Goal: Information Seeking & Learning: Learn about a topic

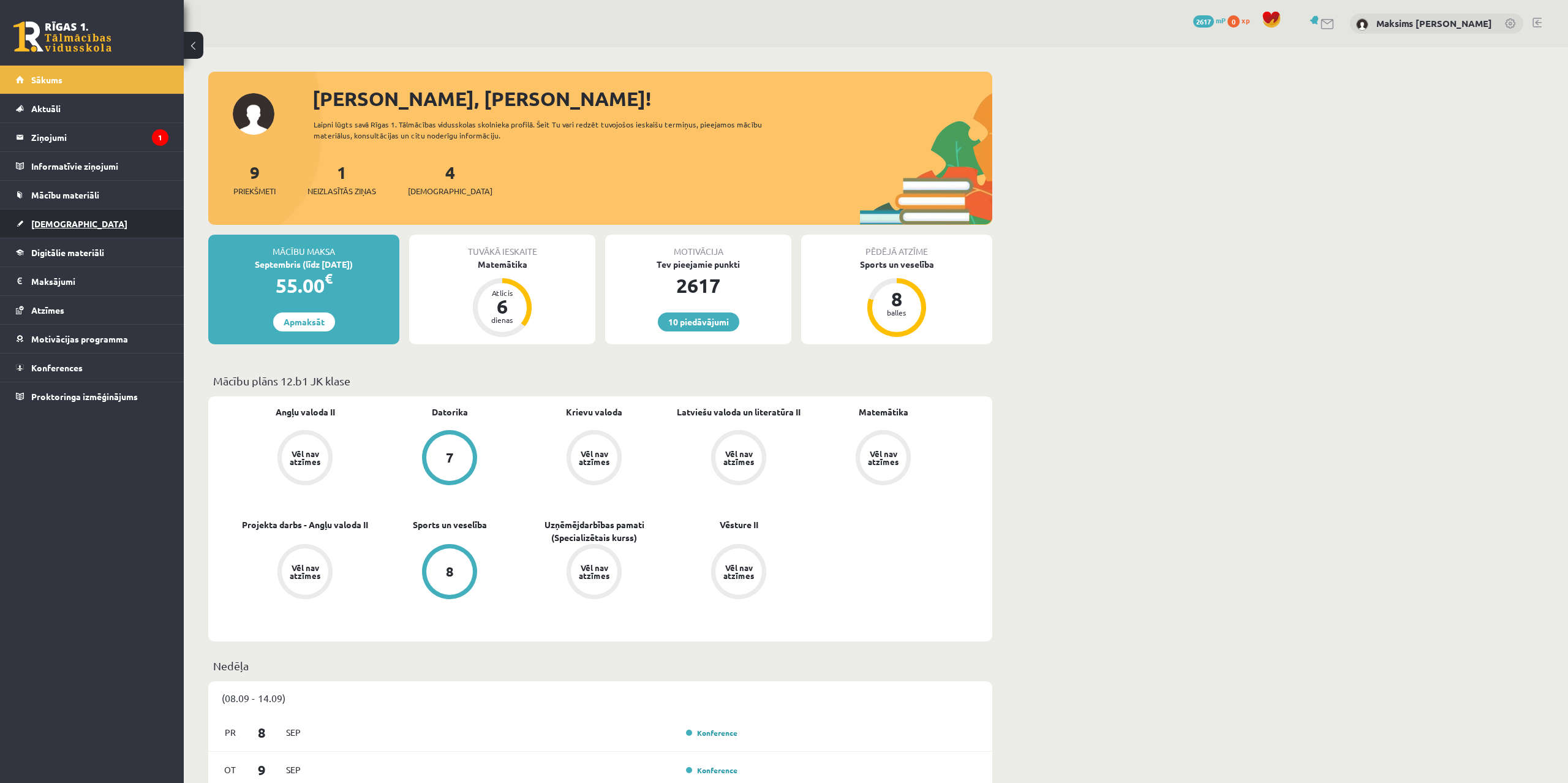
click at [66, 227] on span "[DEMOGRAPHIC_DATA]" at bounding box center [79, 224] width 96 height 11
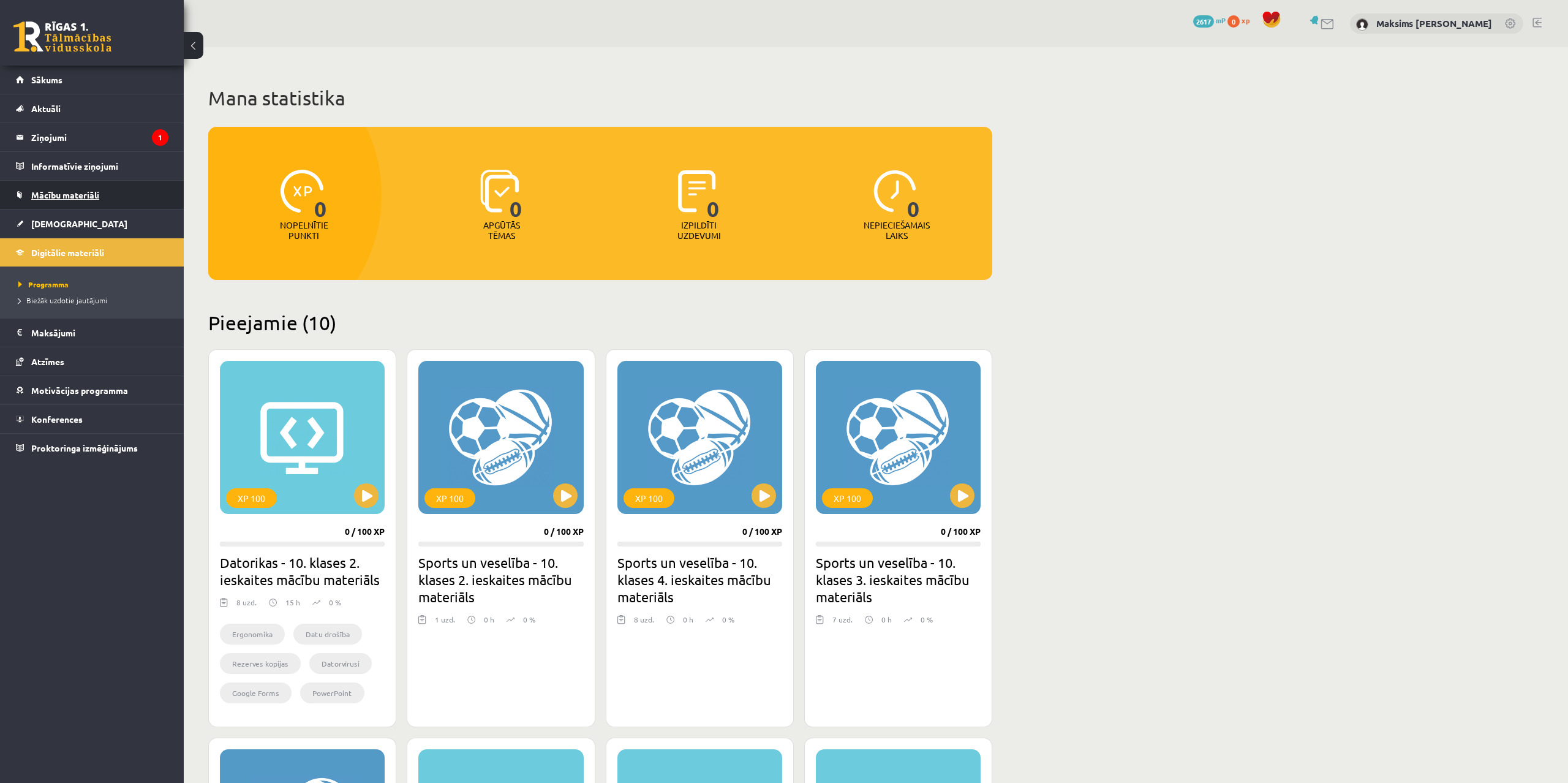
click at [66, 196] on span "Mācību materiāli" at bounding box center [65, 195] width 68 height 11
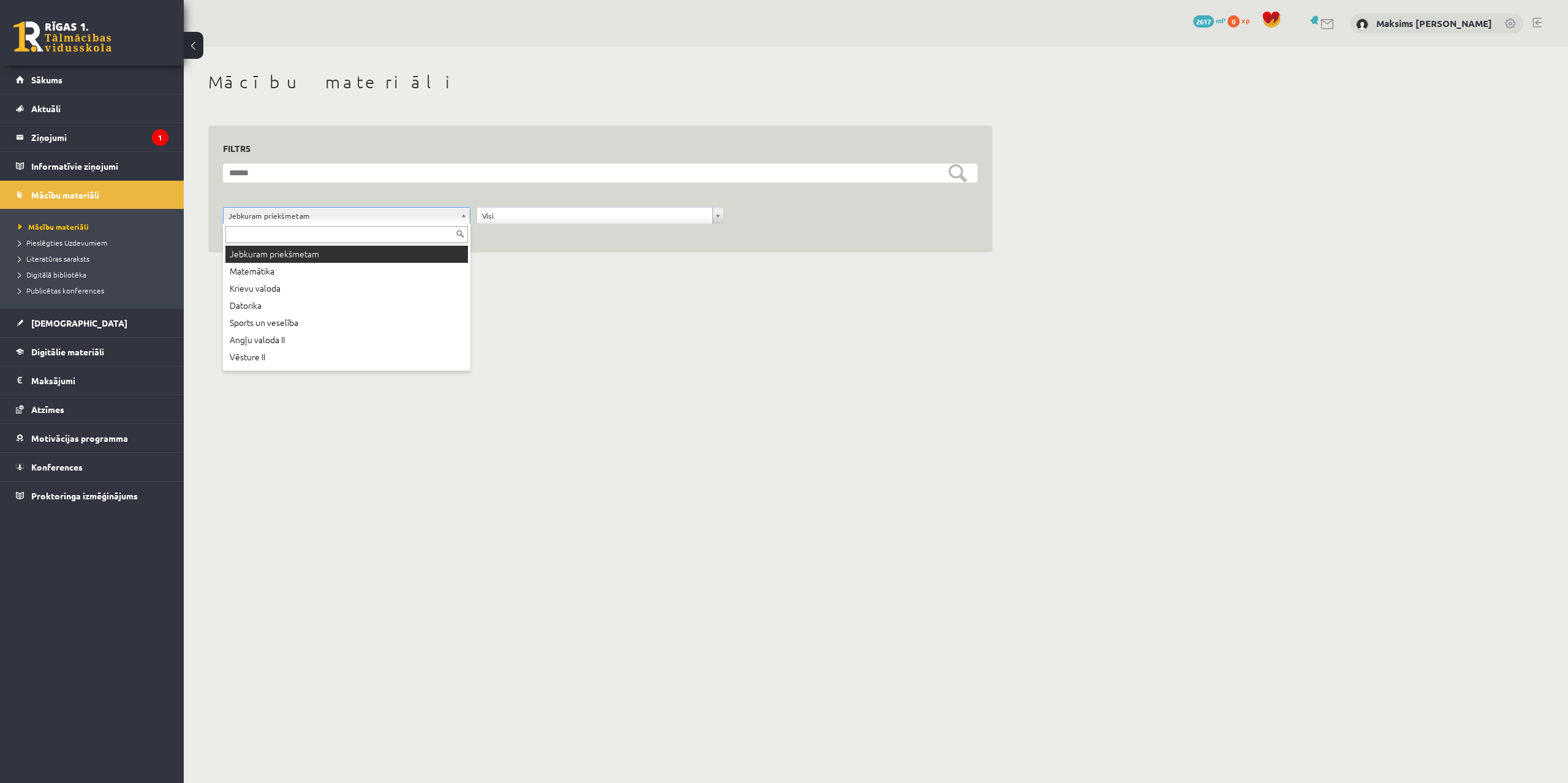
click at [410, 223] on body "0 Dāvanas 2617 mP 0 xp Maksims Mihails Blizņuks Sākums Aktuāli Kā mācīties eSKO…" at bounding box center [784, 392] width 1568 height 783
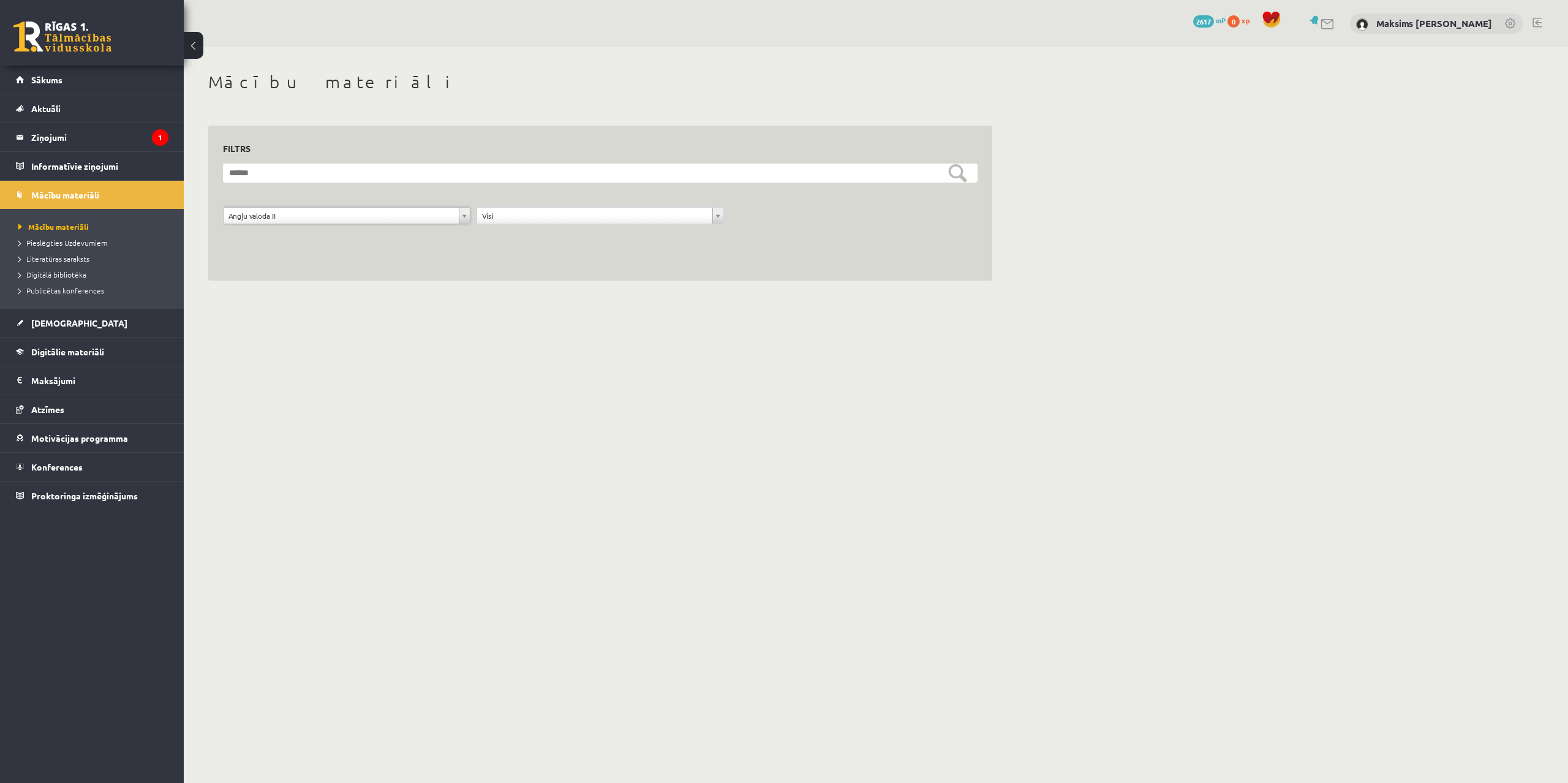
click at [355, 213] on body "0 Dāvanas 2617 mP 0 xp Maksims Mihails Blizņuks Sākums Aktuāli Kā mācīties eSKO…" at bounding box center [784, 392] width 1568 height 783
click at [611, 268] on body "0 Dāvanas 2617 mP 0 xp Maksims Mihails Blizņuks Sākums Aktuāli Kā mācīties eSKO…" at bounding box center [784, 392] width 1568 height 783
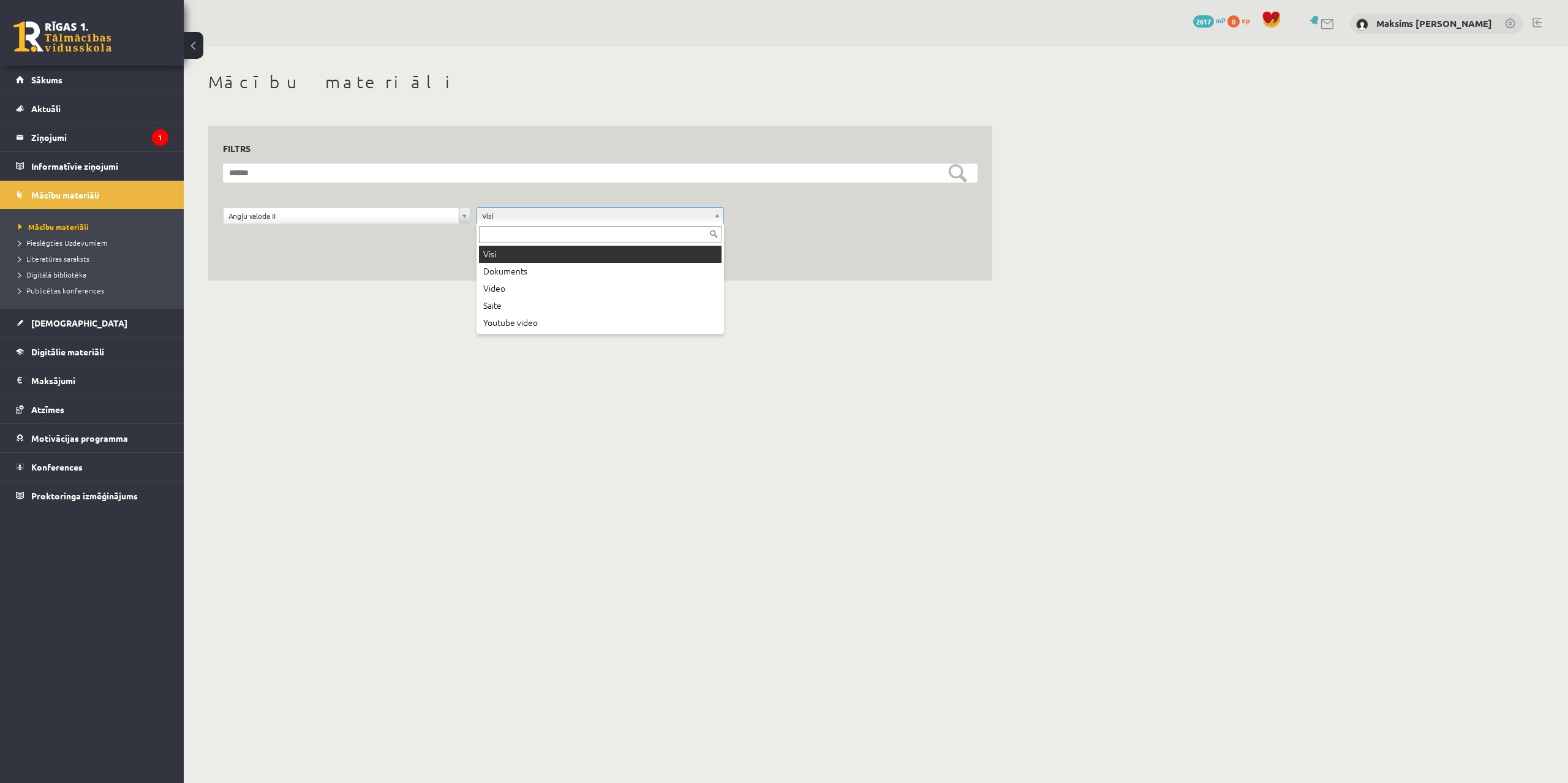
click at [566, 219] on body "0 Dāvanas 2617 mP 0 xp Maksims Mihails Blizņuks Sākums Aktuāli Kā mācīties eSKO…" at bounding box center [784, 392] width 1568 height 783
click at [565, 218] on body "0 Dāvanas 2617 mP 0 xp Maksims Mihails Blizņuks Sākums Aktuāli Kā mācīties eSKO…" at bounding box center [784, 392] width 1568 height 783
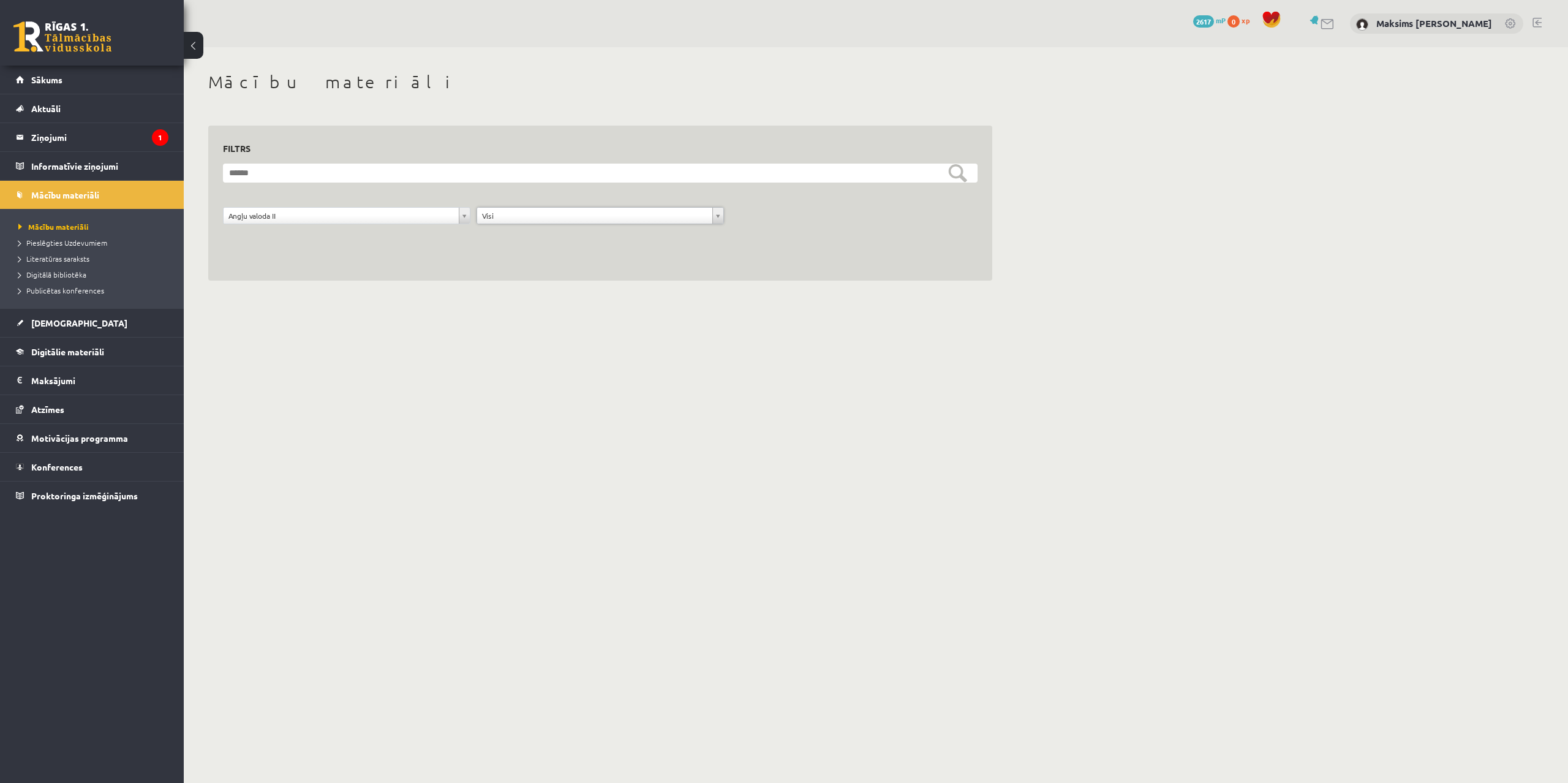
click at [273, 213] on body "0 Dāvanas 2617 mP 0 xp Maksims Mihails Blizņuks Sākums Aktuāli Kā mācīties eSKO…" at bounding box center [784, 392] width 1568 height 783
click at [67, 242] on span "Pieslēgties Uzdevumiem" at bounding box center [62, 242] width 89 height 10
click at [81, 255] on span "Literatūras saraksts" at bounding box center [54, 258] width 71 height 10
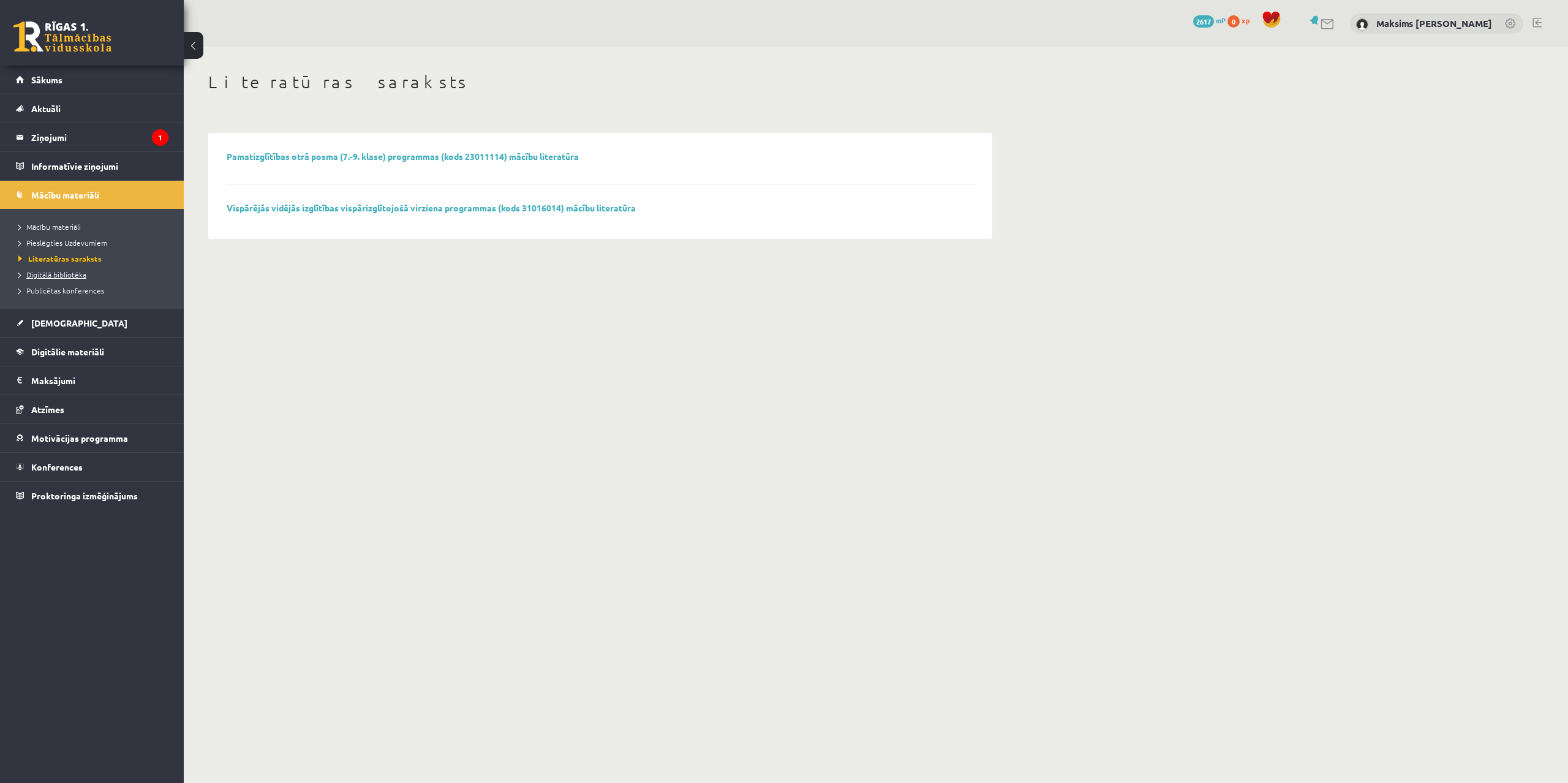
click at [67, 274] on span "Digitālā bibliotēka" at bounding box center [52, 274] width 68 height 10
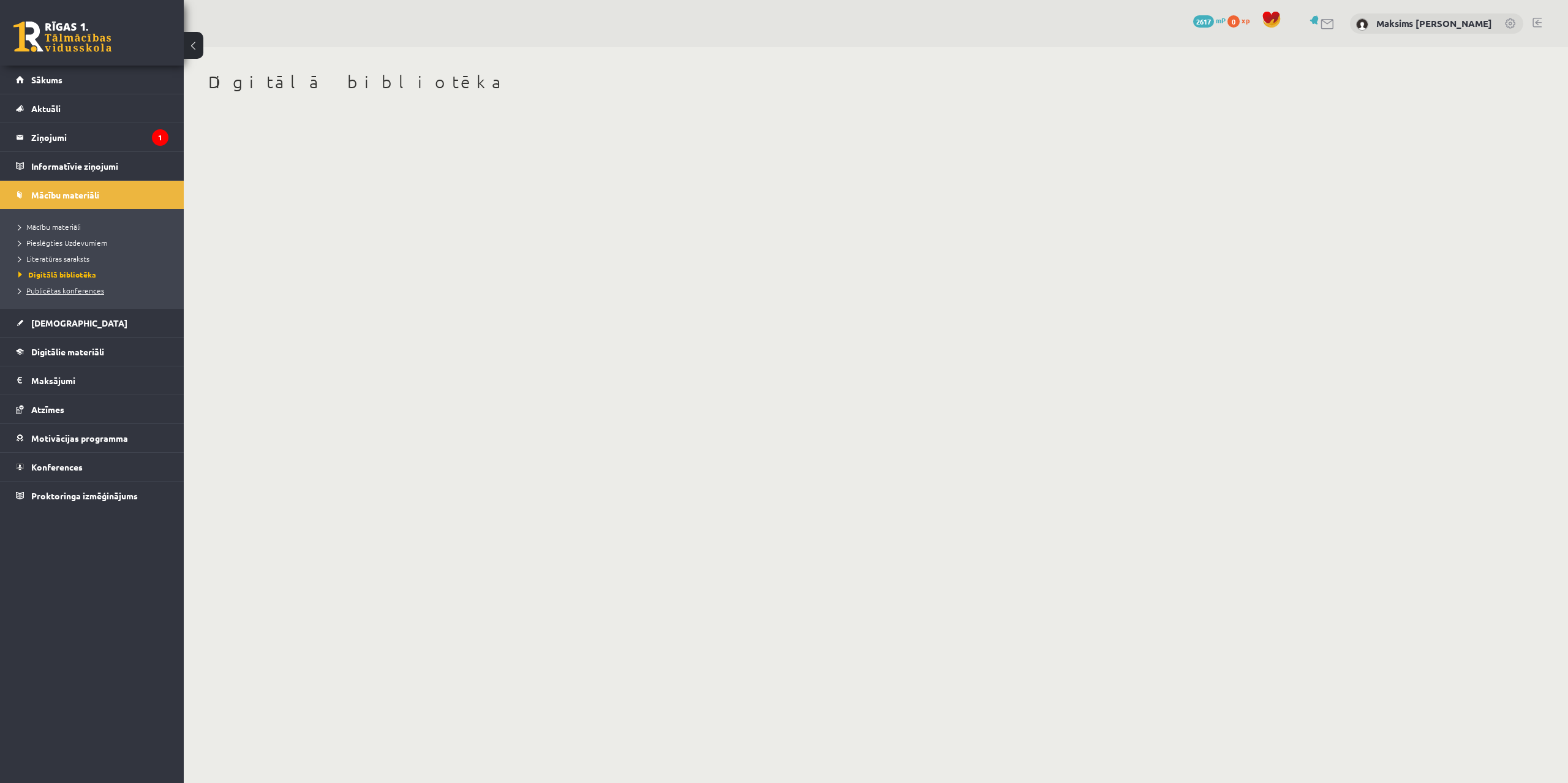
click at [63, 293] on span "Publicētas konferences" at bounding box center [61, 290] width 86 height 10
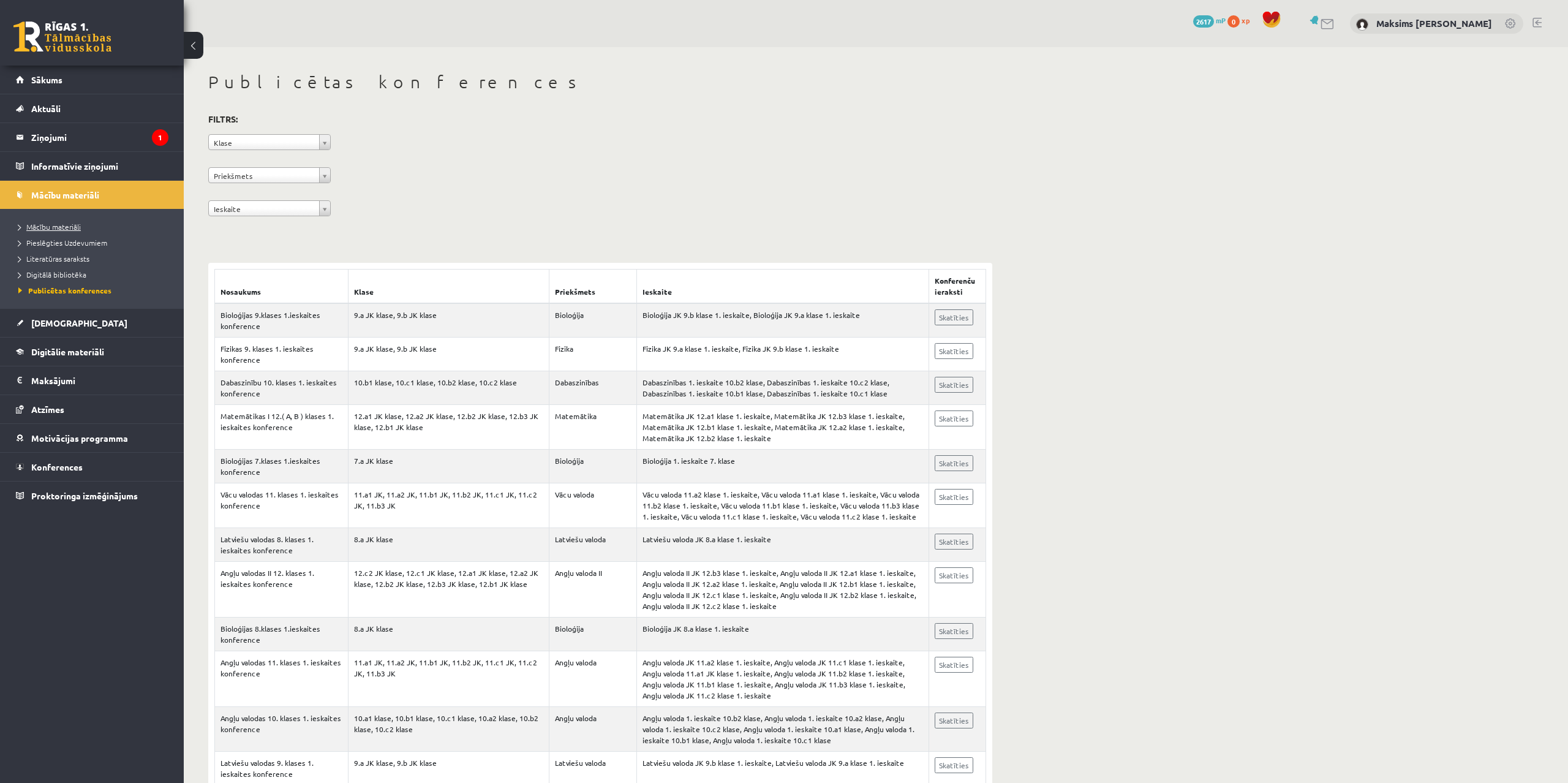
click at [75, 229] on span "Mācību materiāli" at bounding box center [49, 227] width 62 height 10
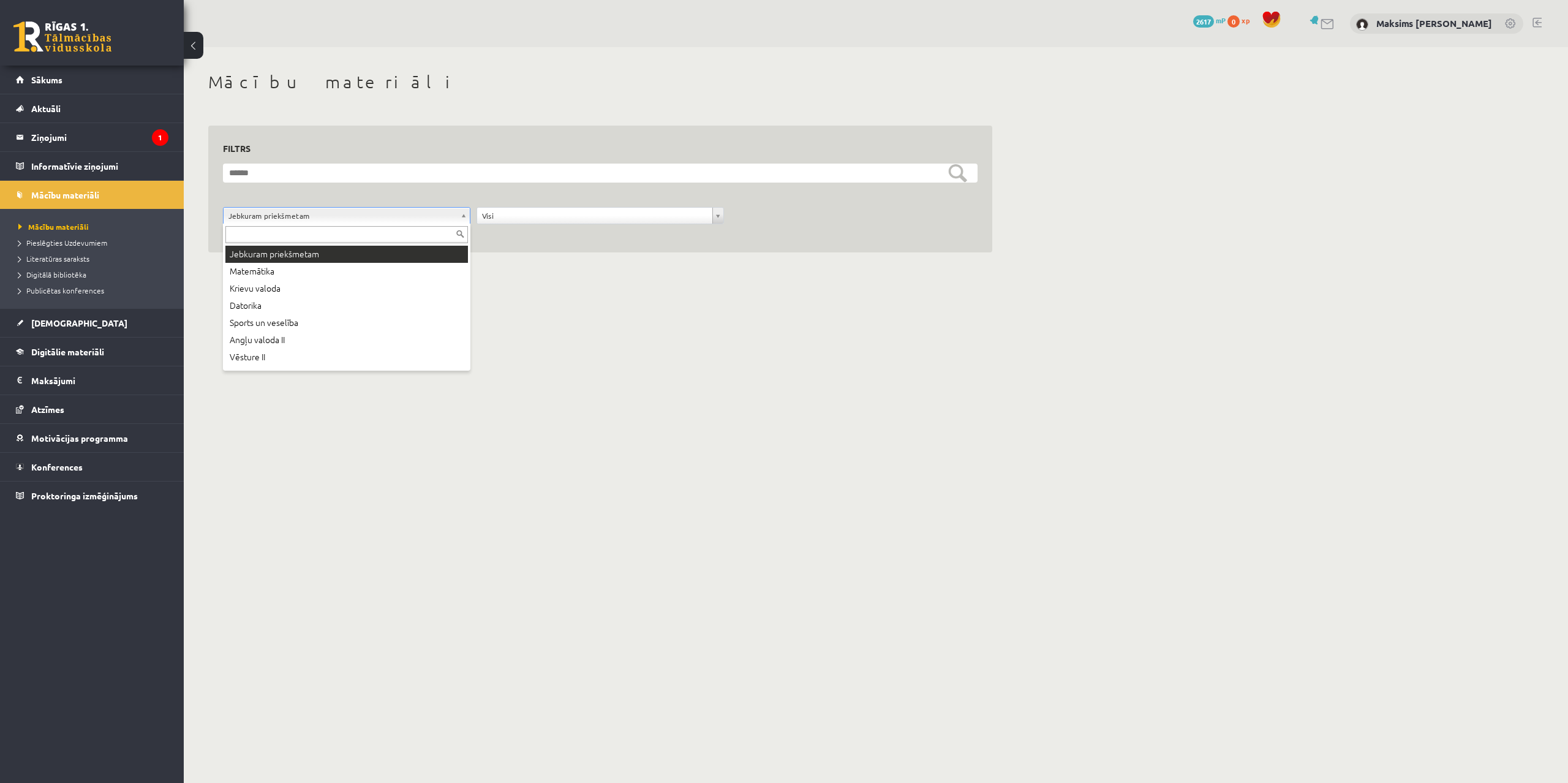
click at [410, 212] on body "0 Dāvanas 2617 mP 0 xp Maksims Mihails Blizņuks Sākums Aktuāli Kā mācīties eSKO…" at bounding box center [784, 392] width 1568 height 783
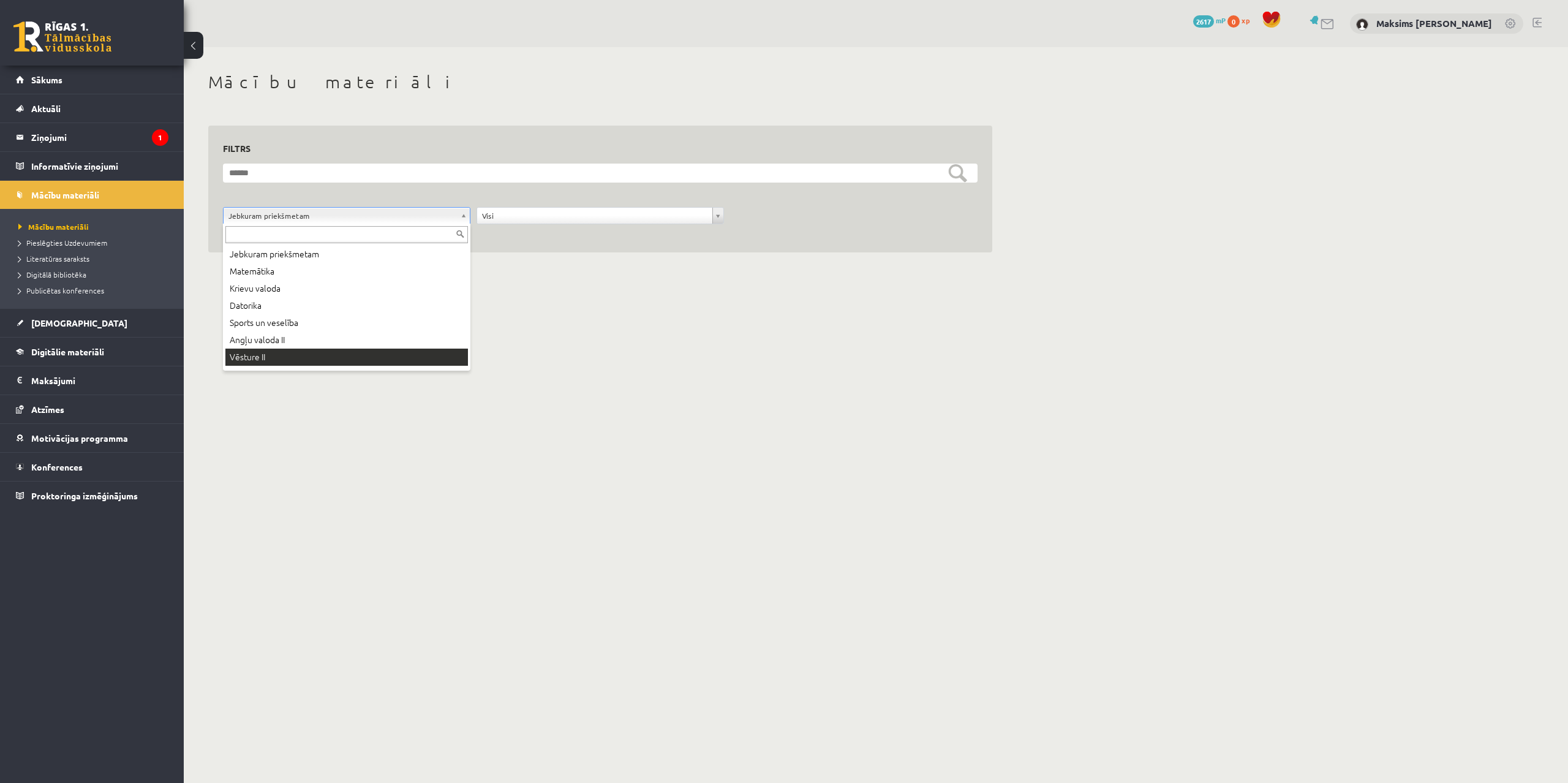
click at [266, 353] on body "0 Dāvanas 2617 mP 0 xp Maksims Mihails Blizņuks Sākums Aktuāli Kā mācīties eSKO…" at bounding box center [784, 392] width 1568 height 783
click at [287, 213] on body "0 Dāvanas 2617 mP 0 xp Maksims Mihails Blizņuks Sākums Aktuāli Kā mācīties eSKO…" at bounding box center [784, 392] width 1568 height 783
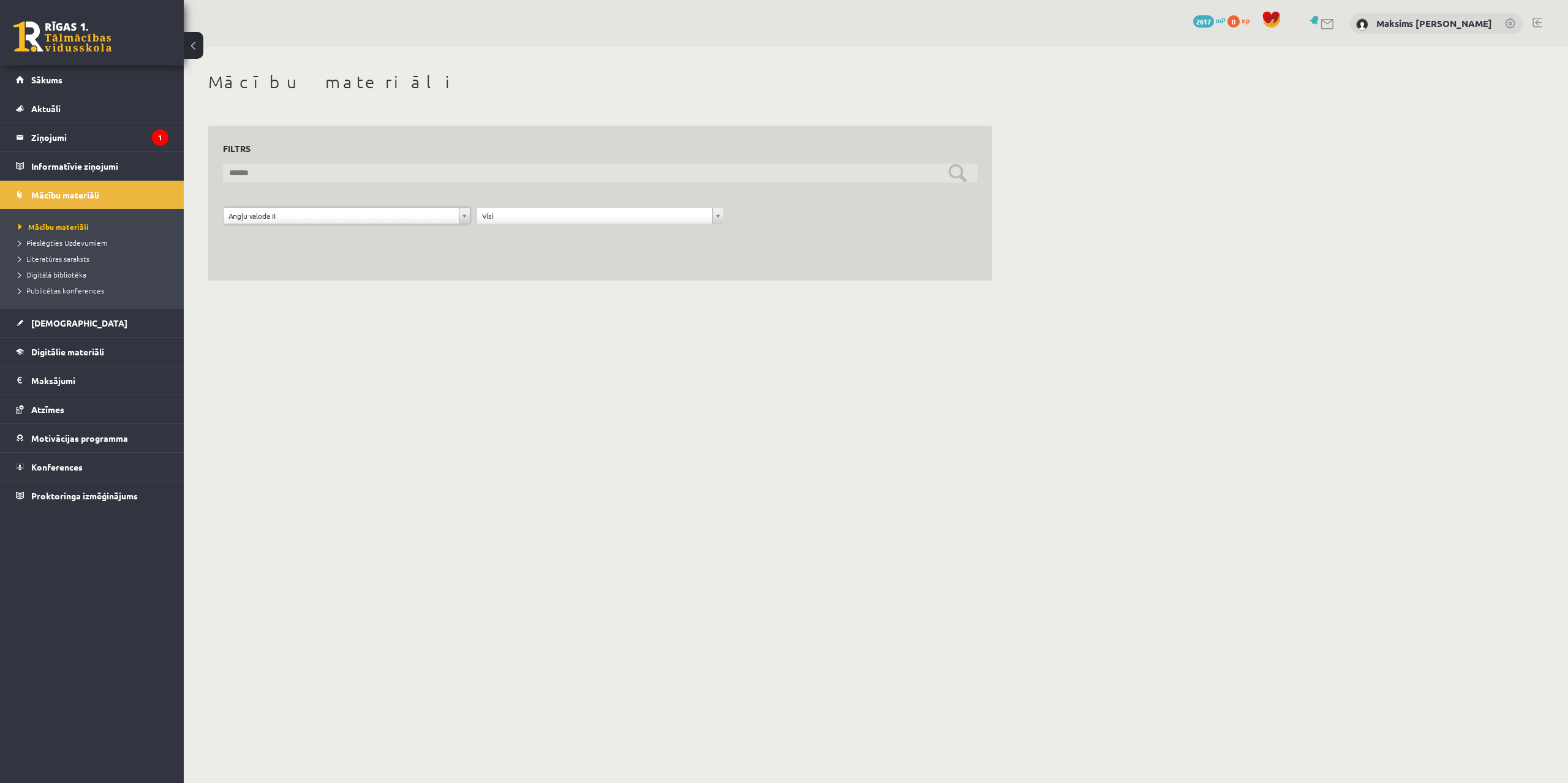
click at [960, 176] on input "text" at bounding box center [600, 173] width 755 height 19
click at [314, 172] on input "text" at bounding box center [600, 173] width 755 height 19
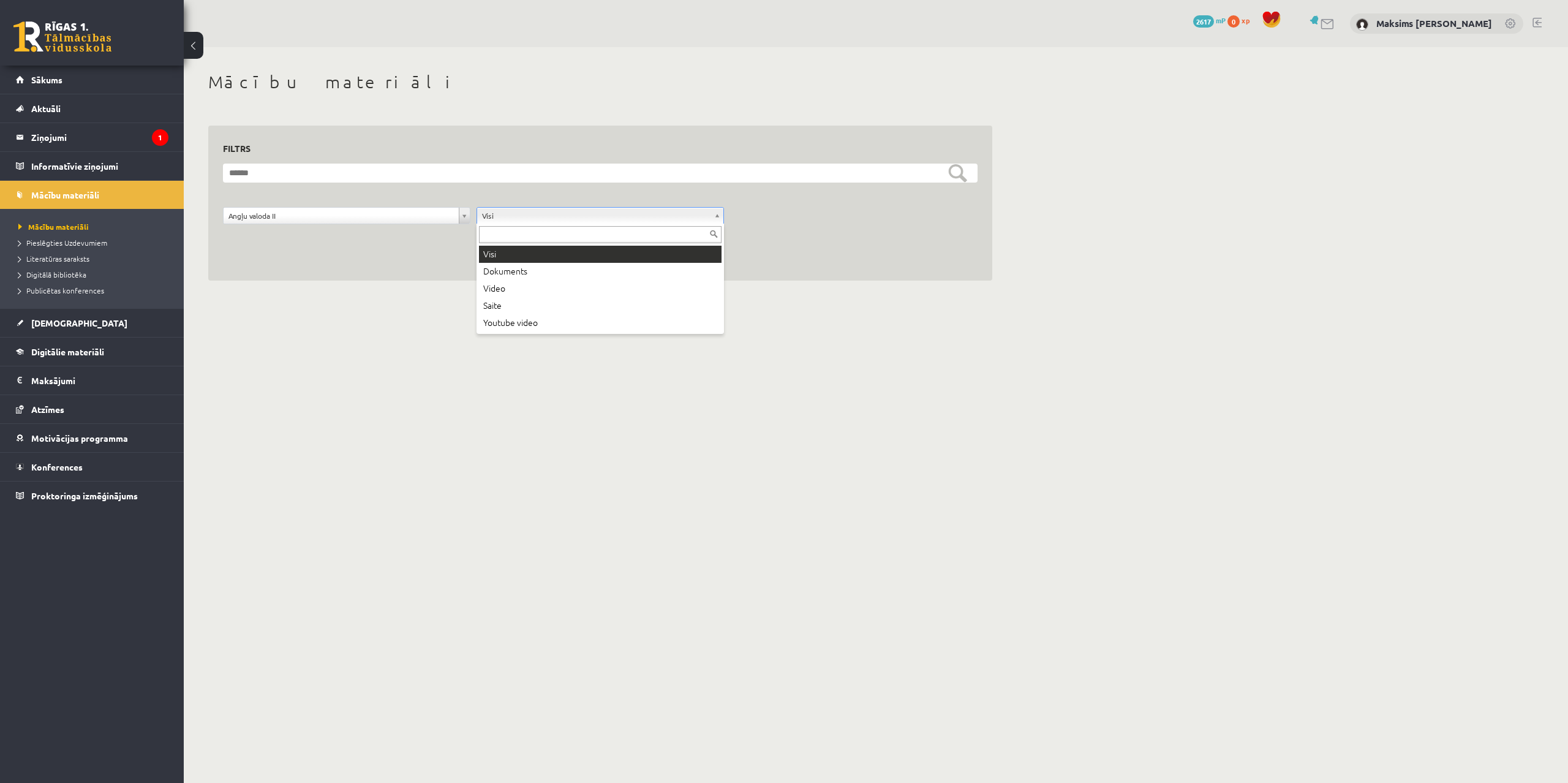
click at [534, 220] on body "0 Dāvanas 2617 mP 0 xp Maksims Mihails Blizņuks Sākums Aktuāli Kā mācīties eSKO…" at bounding box center [784, 392] width 1568 height 783
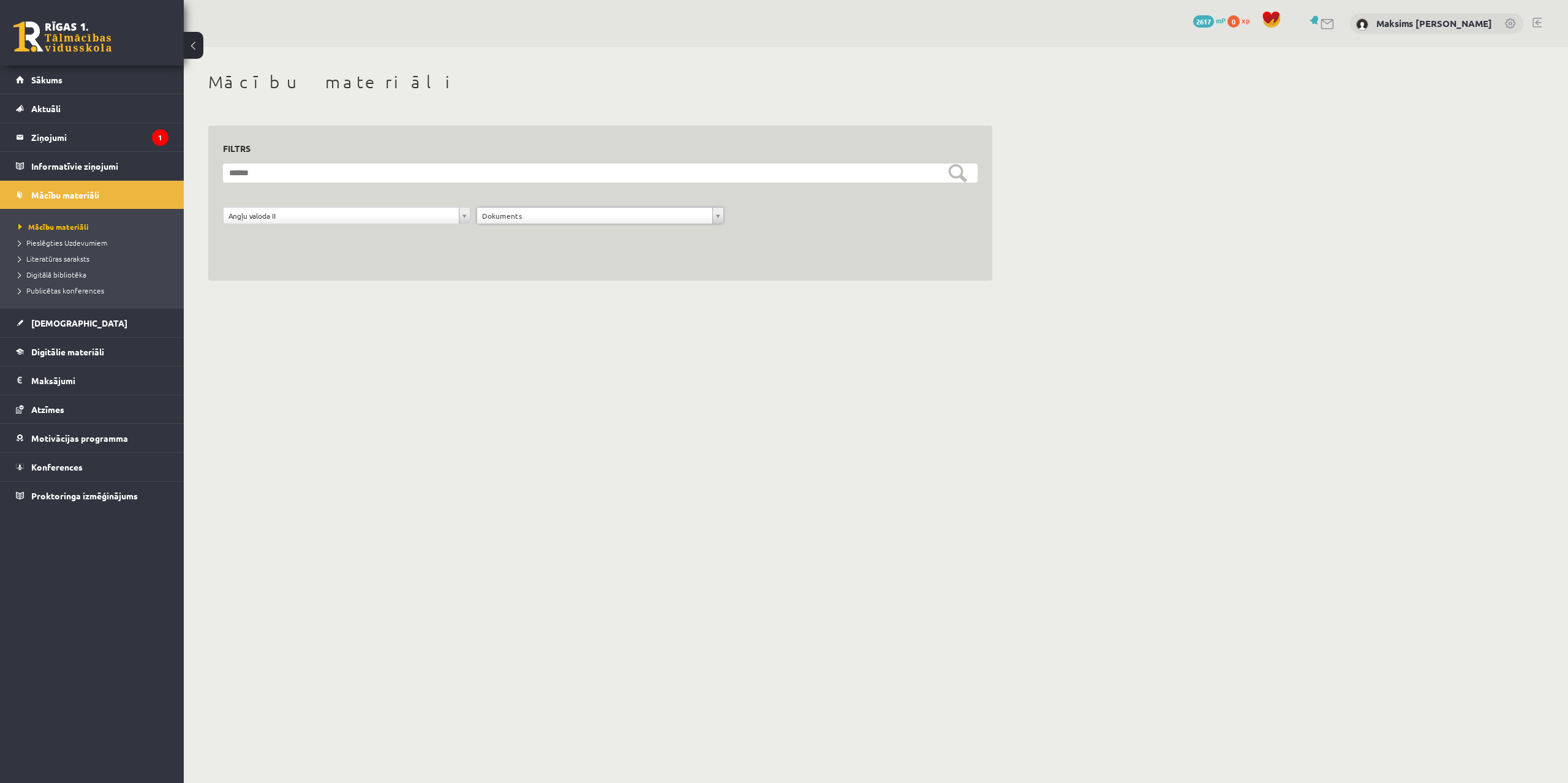
click at [505, 217] on body "0 Dāvanas 2617 mP 0 xp Maksims Mihails Blizņuks Sākums Aktuāli Kā mācīties eSKO…" at bounding box center [784, 392] width 1568 height 783
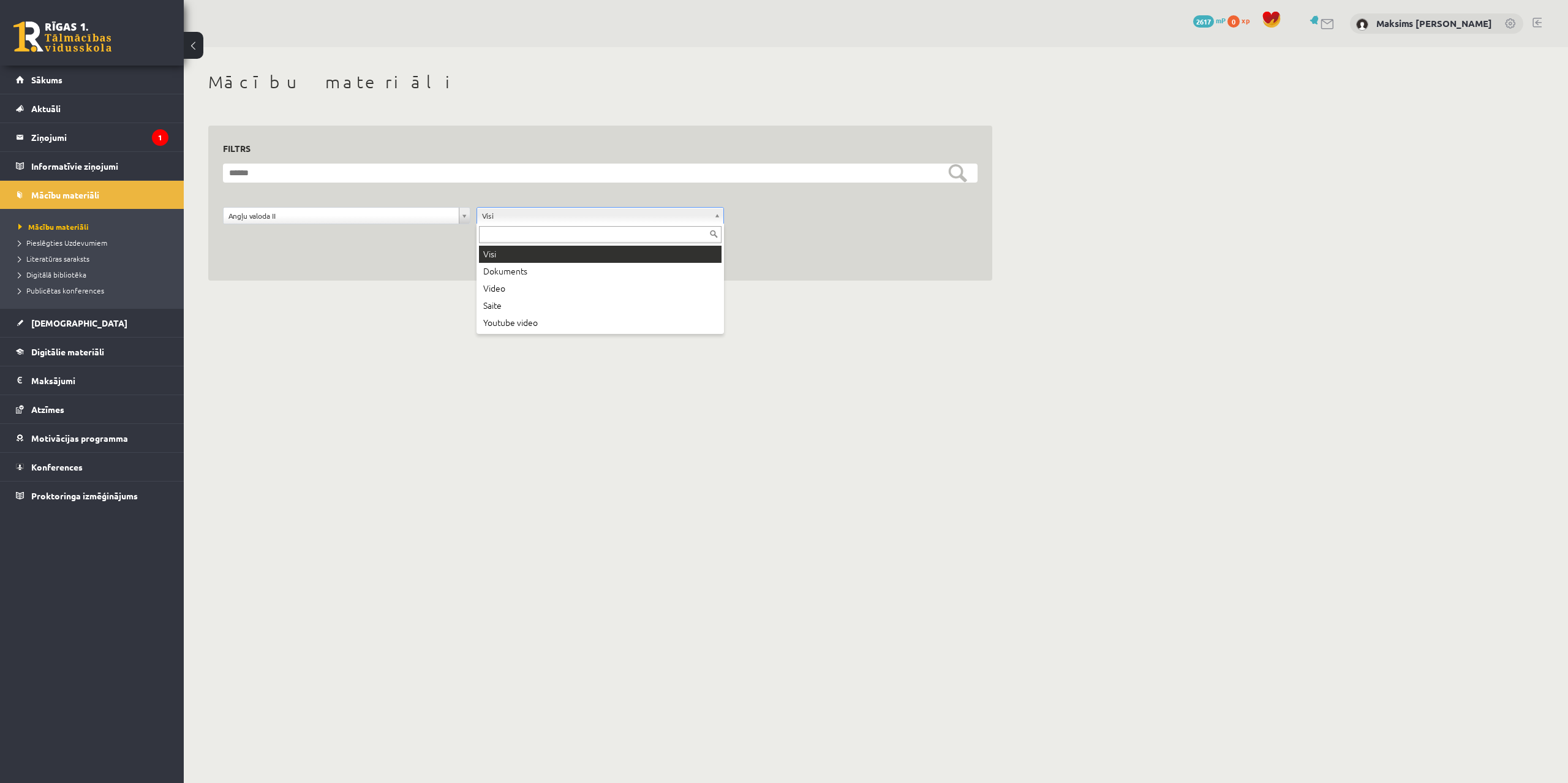
click at [513, 212] on body "0 Dāvanas 2617 mP 0 xp Maksims Mihails Blizņuks Sākums Aktuāli Kā mācīties eSKO…" at bounding box center [784, 392] width 1568 height 783
click at [527, 219] on body "0 Dāvanas 2617 mP 0 xp Maksims Mihails Blizņuks Sākums Aktuāli Kā mācīties eSKO…" at bounding box center [784, 392] width 1568 height 783
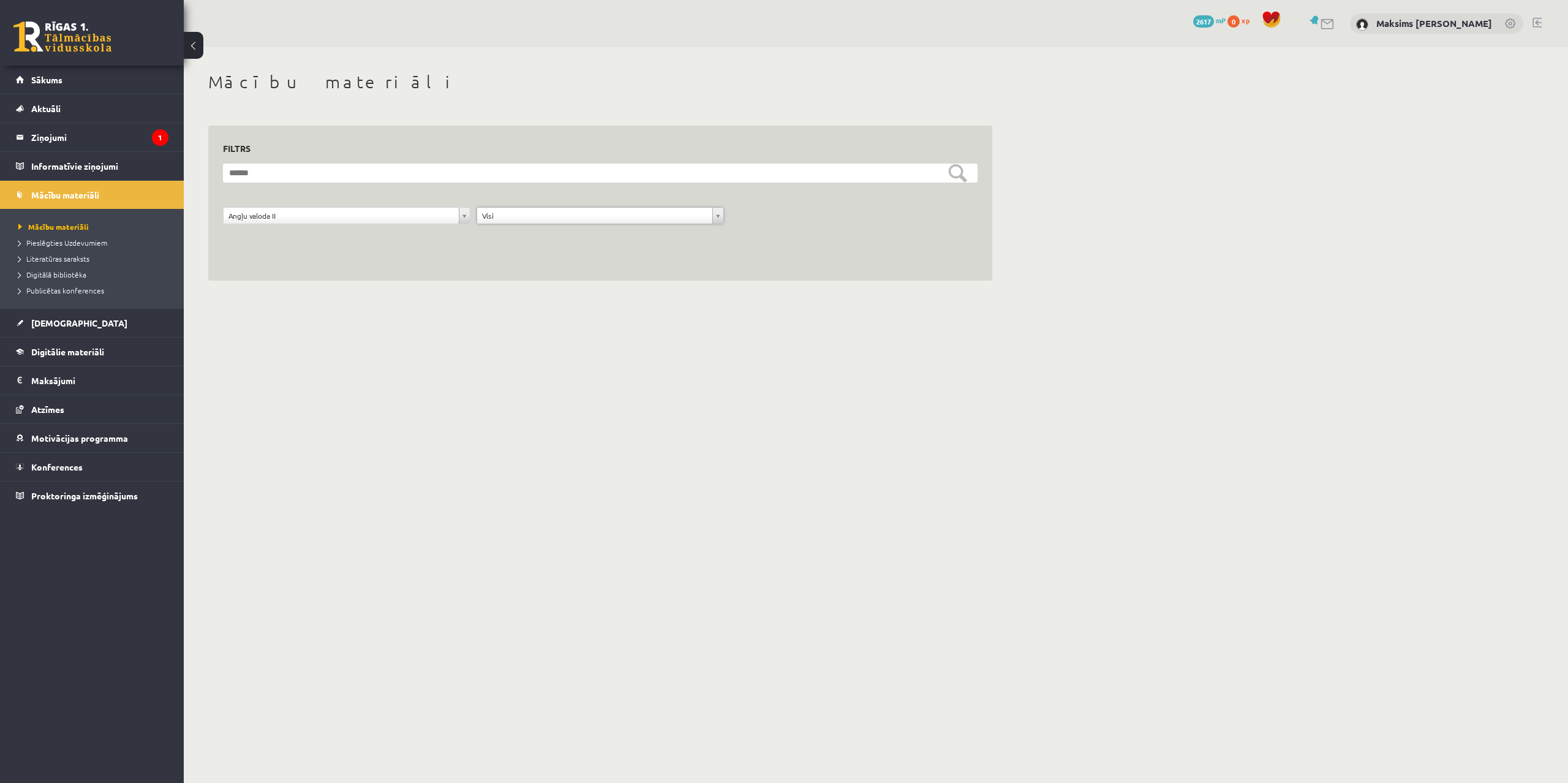
click at [332, 209] on body "0 Dāvanas 2617 mP 0 xp Maksims Mihails Blizņuks Sākums Aktuāli Kā mācīties eSKO…" at bounding box center [784, 392] width 1568 height 783
click at [420, 213] on body "0 Dāvanas 2617 mP 0 xp Maksims Mihails Blizņuks Sākums Aktuāli Kā mācīties eSKO…" at bounding box center [784, 392] width 1568 height 783
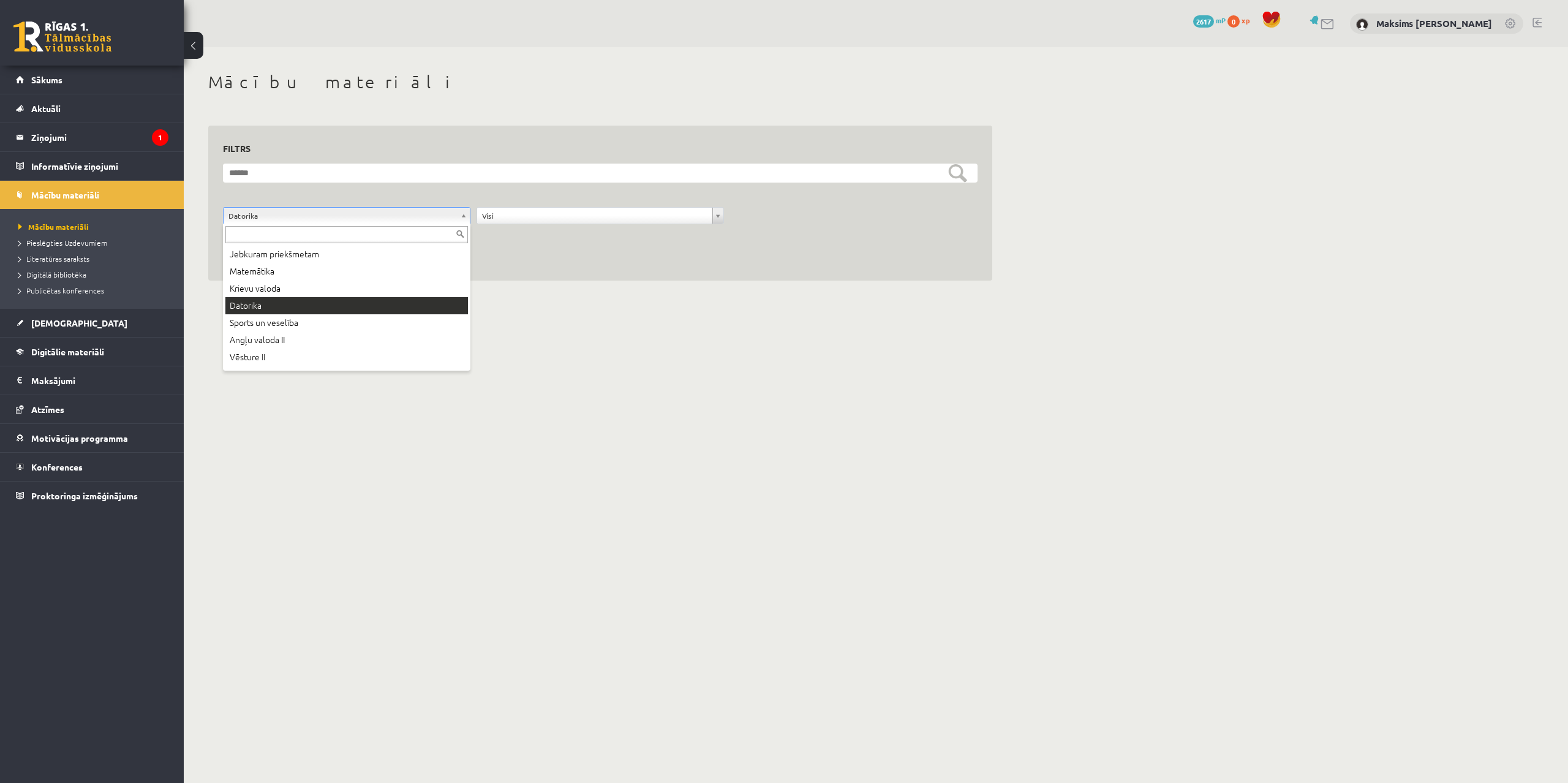
click at [330, 211] on body "0 Dāvanas 2617 mP 0 xp Maksims Mihails Blizņuks Sākums Aktuāli Kā mācīties eSKO…" at bounding box center [784, 392] width 1568 height 783
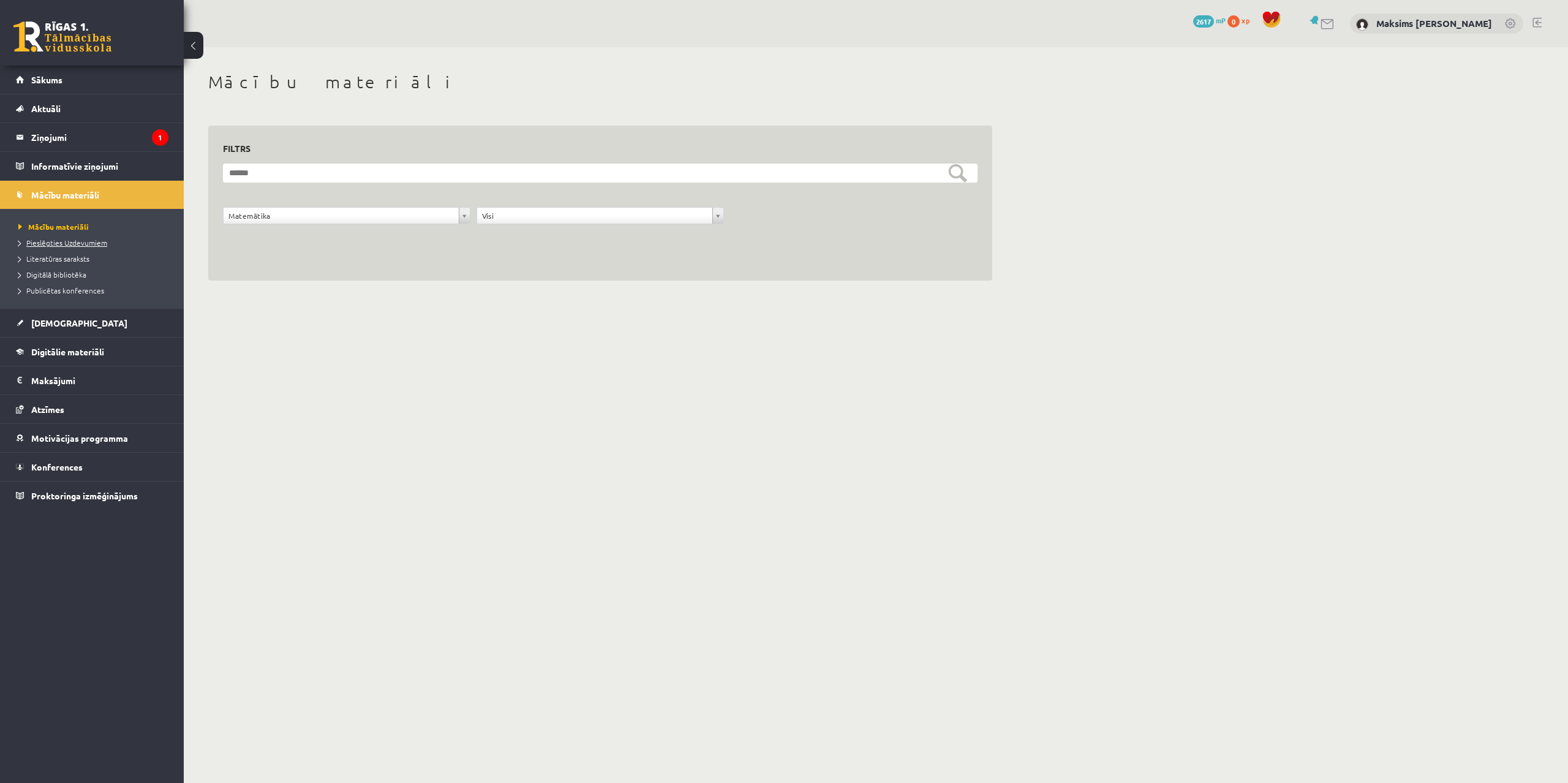
click at [57, 242] on span "Pieslēgties Uzdevumiem" at bounding box center [62, 242] width 89 height 10
click at [50, 256] on span "Literatūras saraksts" at bounding box center [54, 258] width 71 height 10
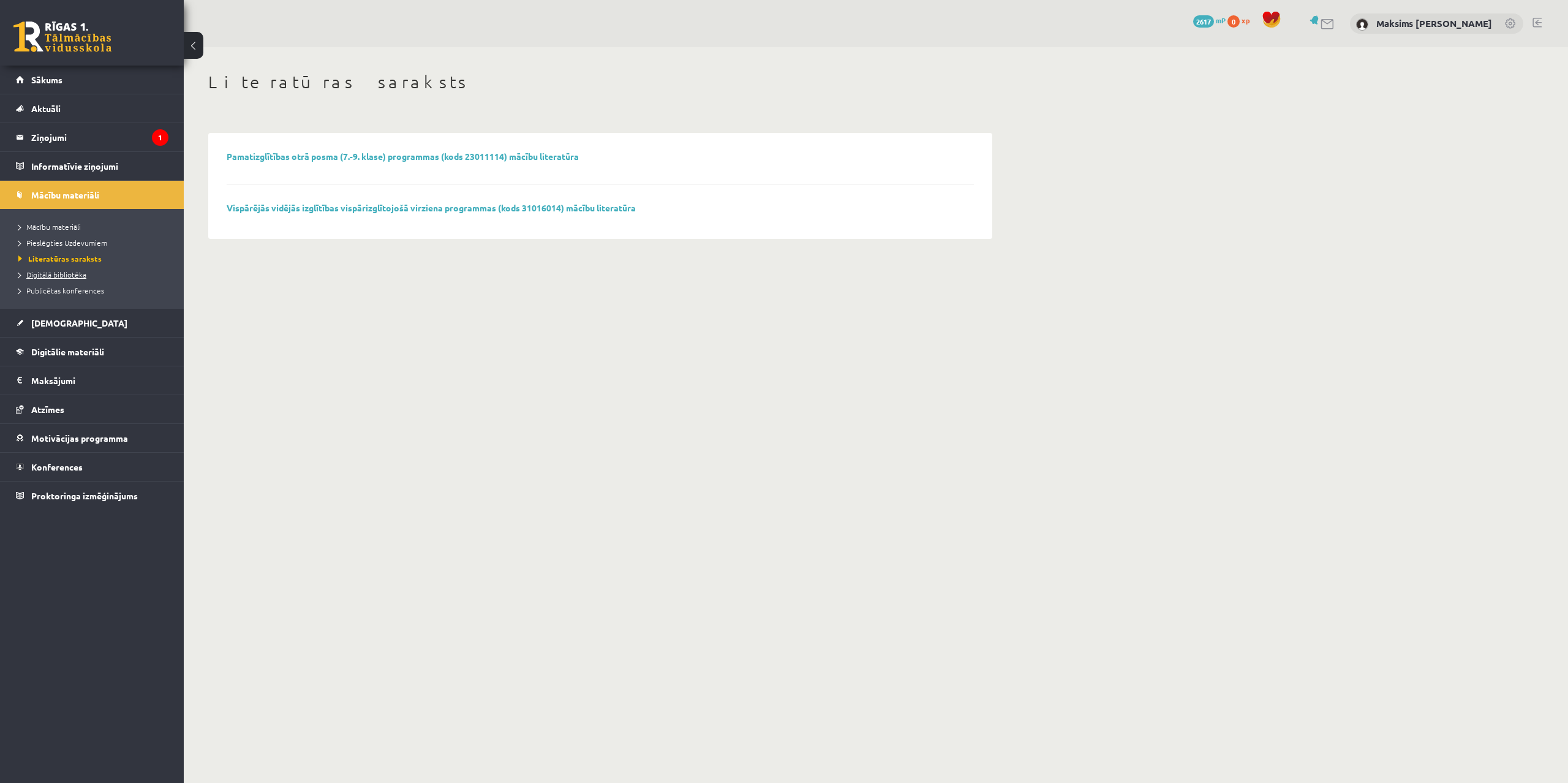
click at [58, 271] on span "Digitālā bibliotēka" at bounding box center [52, 274] width 68 height 10
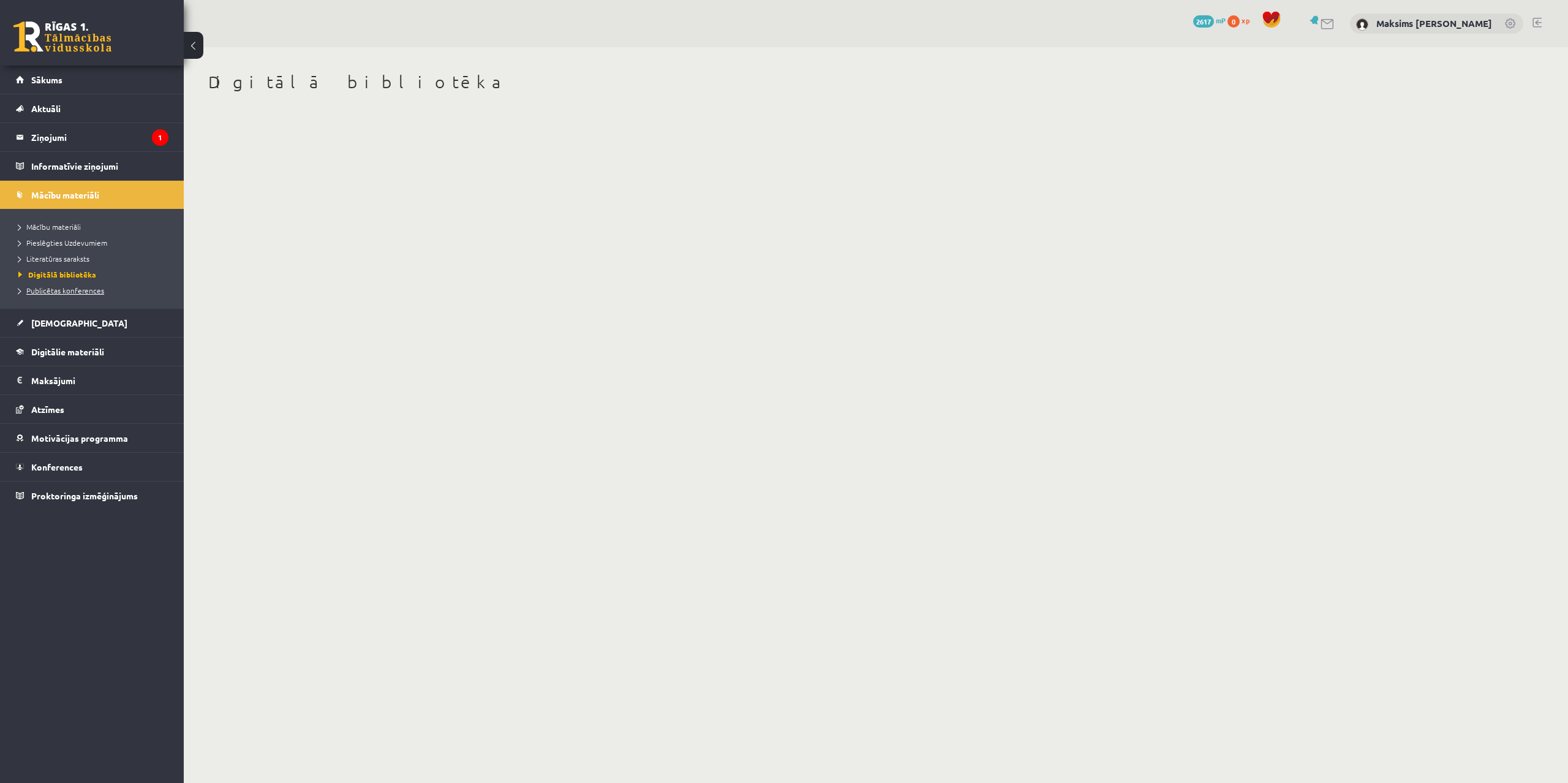
click at [72, 295] on link "Publicētas konferences" at bounding box center [95, 291] width 153 height 11
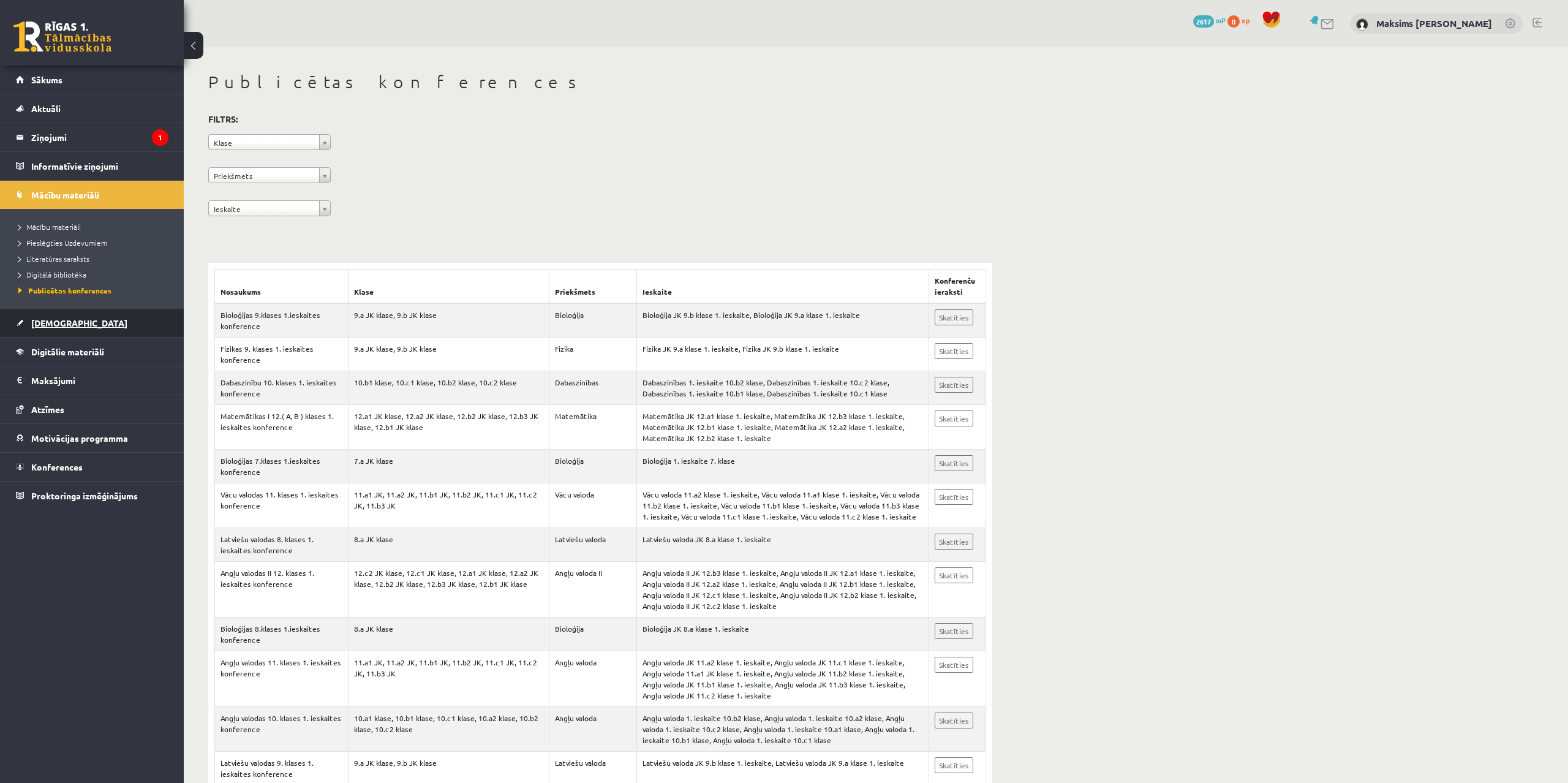
click at [55, 321] on span "[DEMOGRAPHIC_DATA]" at bounding box center [79, 323] width 96 height 11
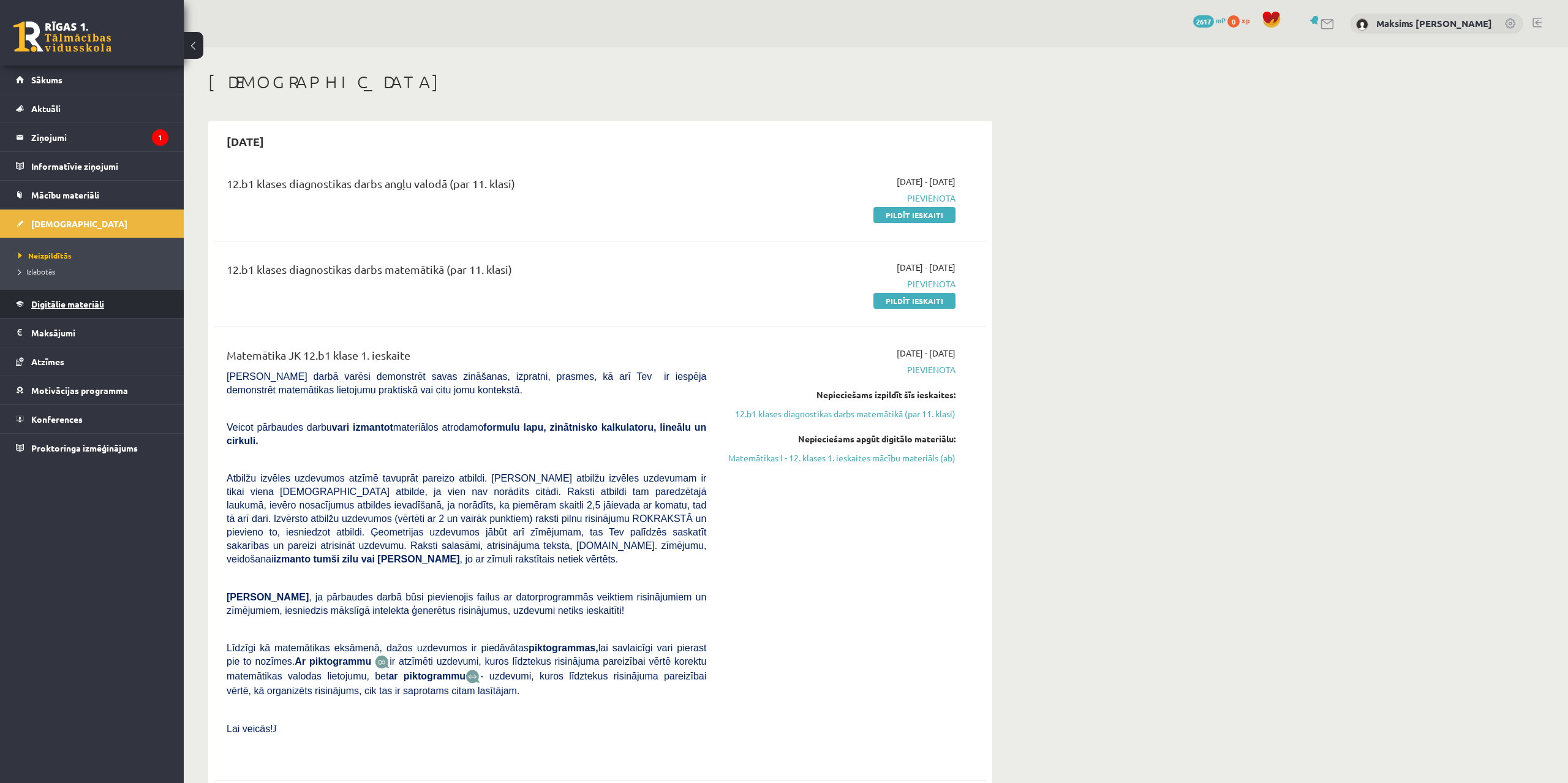
click at [96, 297] on link "Digitālie materiāli" at bounding box center [92, 304] width 153 height 28
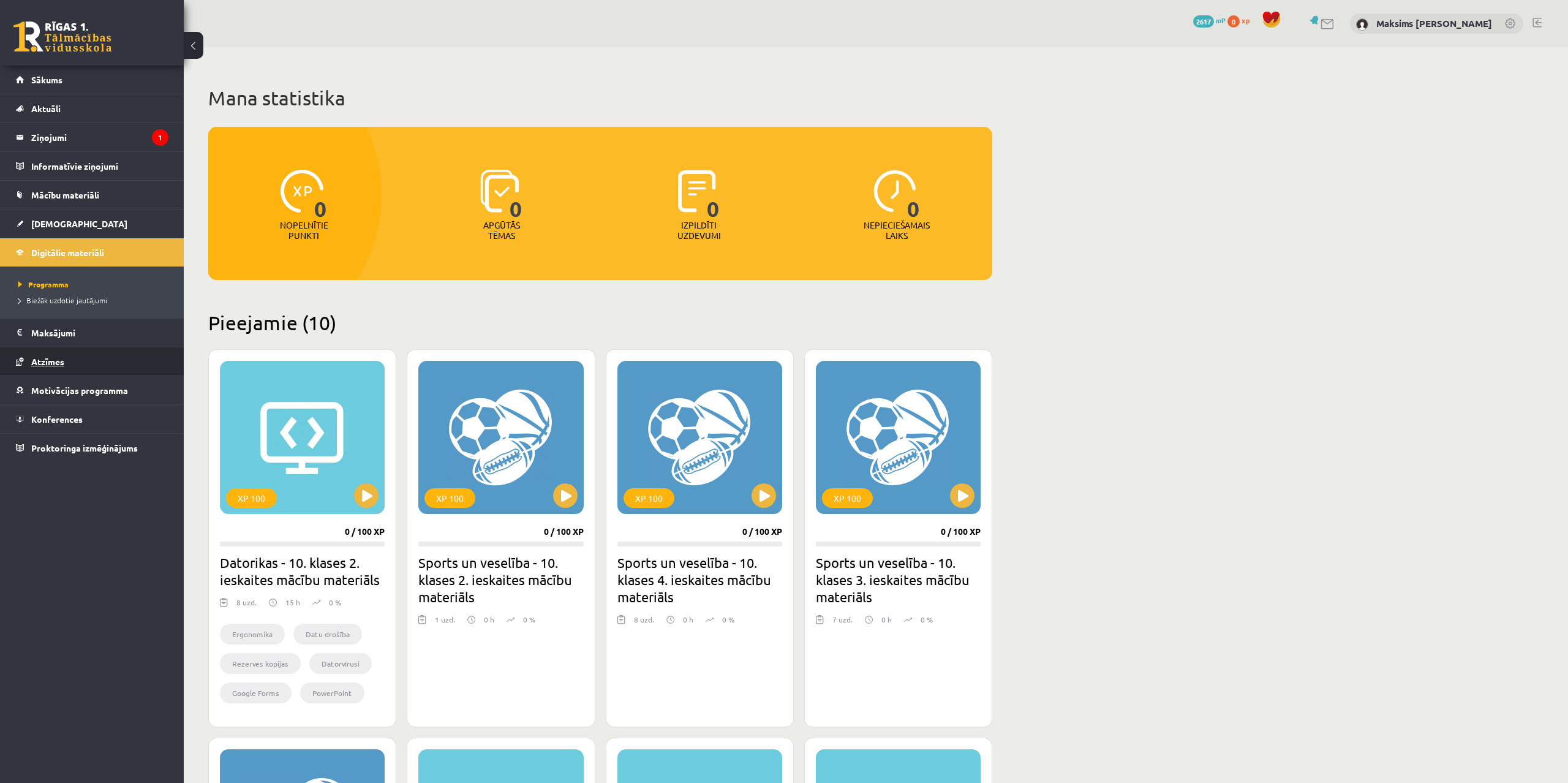
click at [49, 359] on span "Atzīmes" at bounding box center [48, 362] width 34 height 11
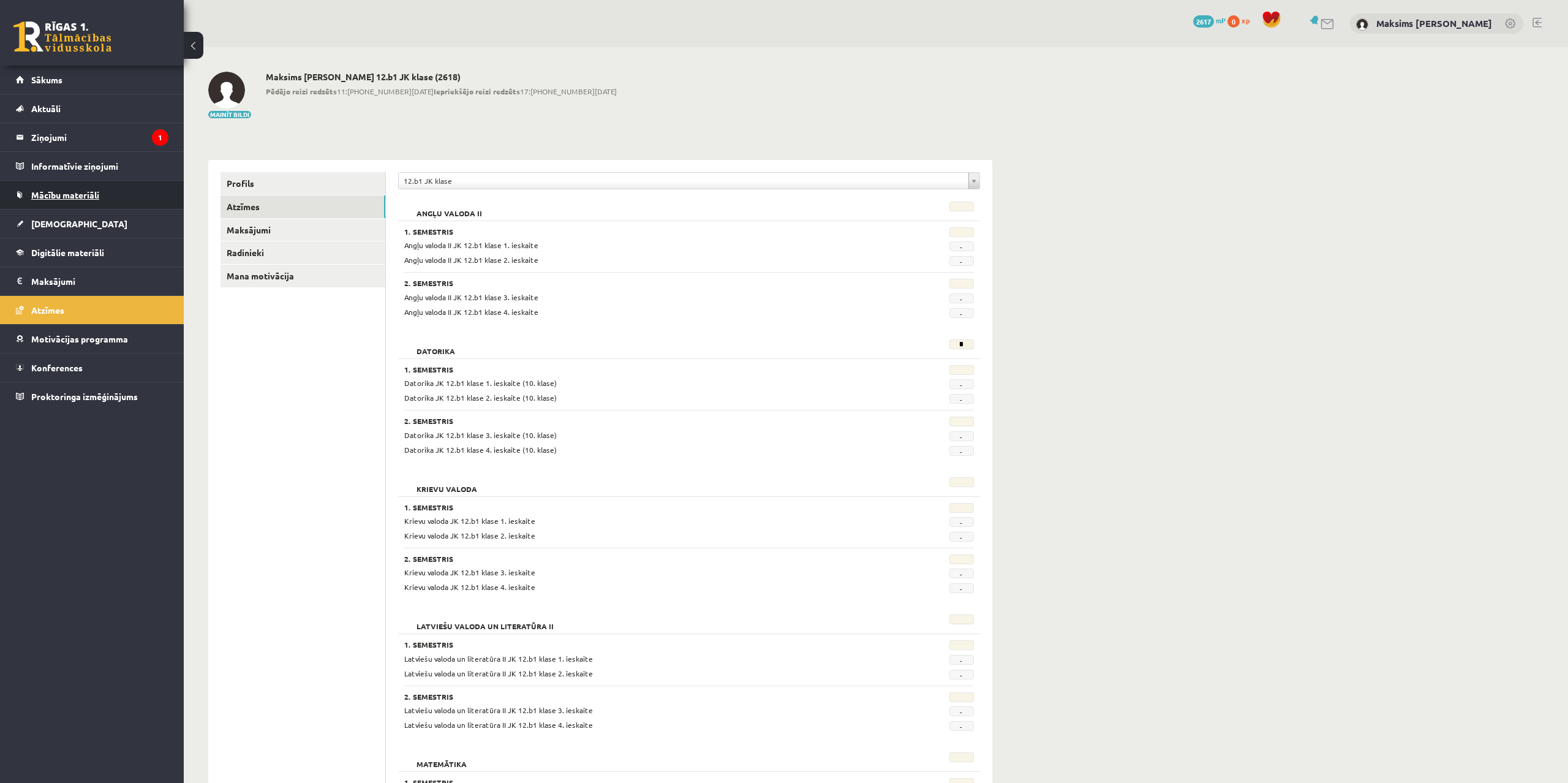
click at [71, 199] on link "Mācību materiāli" at bounding box center [92, 195] width 153 height 28
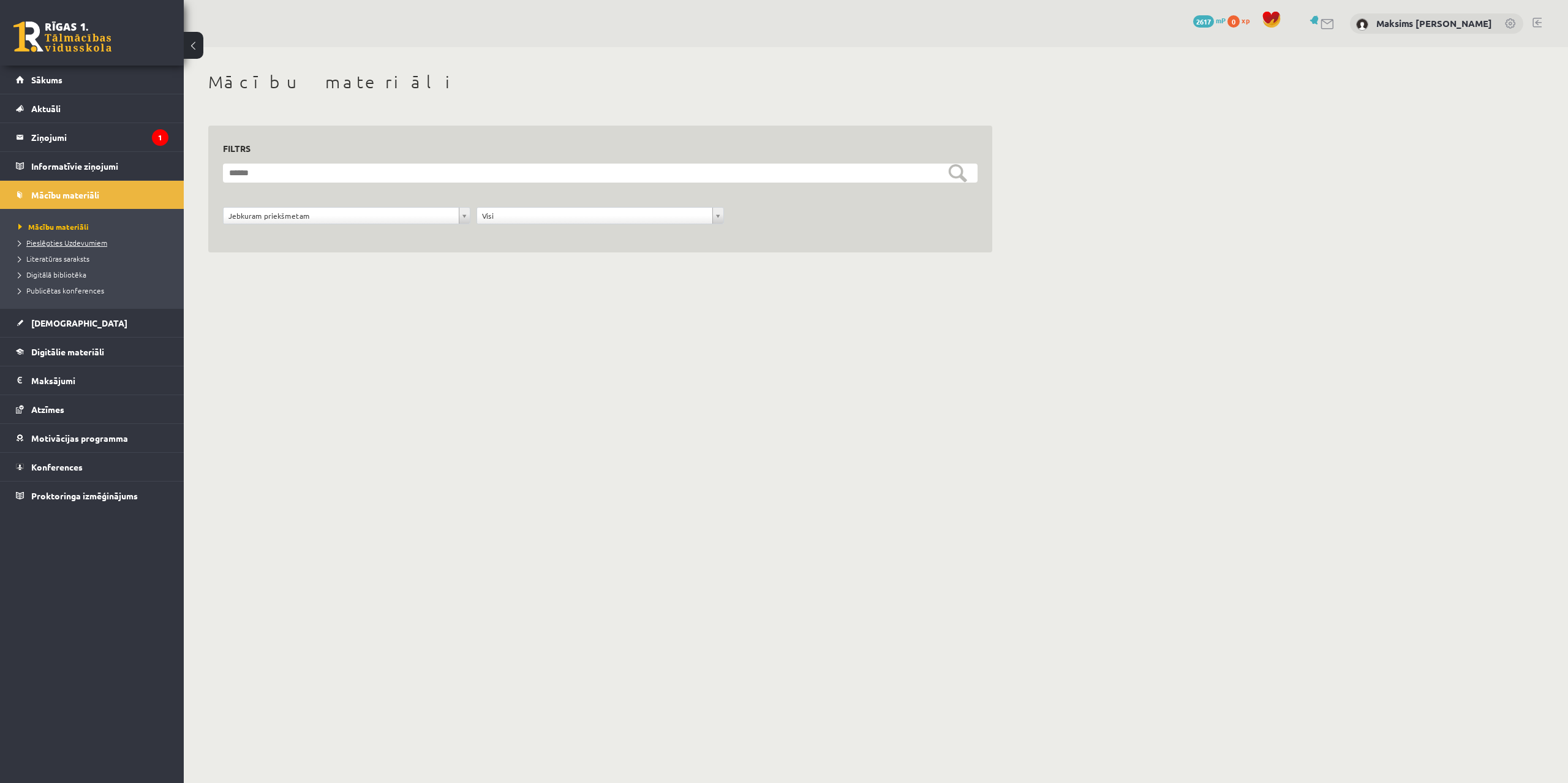
click at [69, 241] on span "Pieslēgties Uzdevumiem" at bounding box center [62, 242] width 89 height 10
click at [75, 258] on span "Literatūras saraksts" at bounding box center [54, 258] width 71 height 10
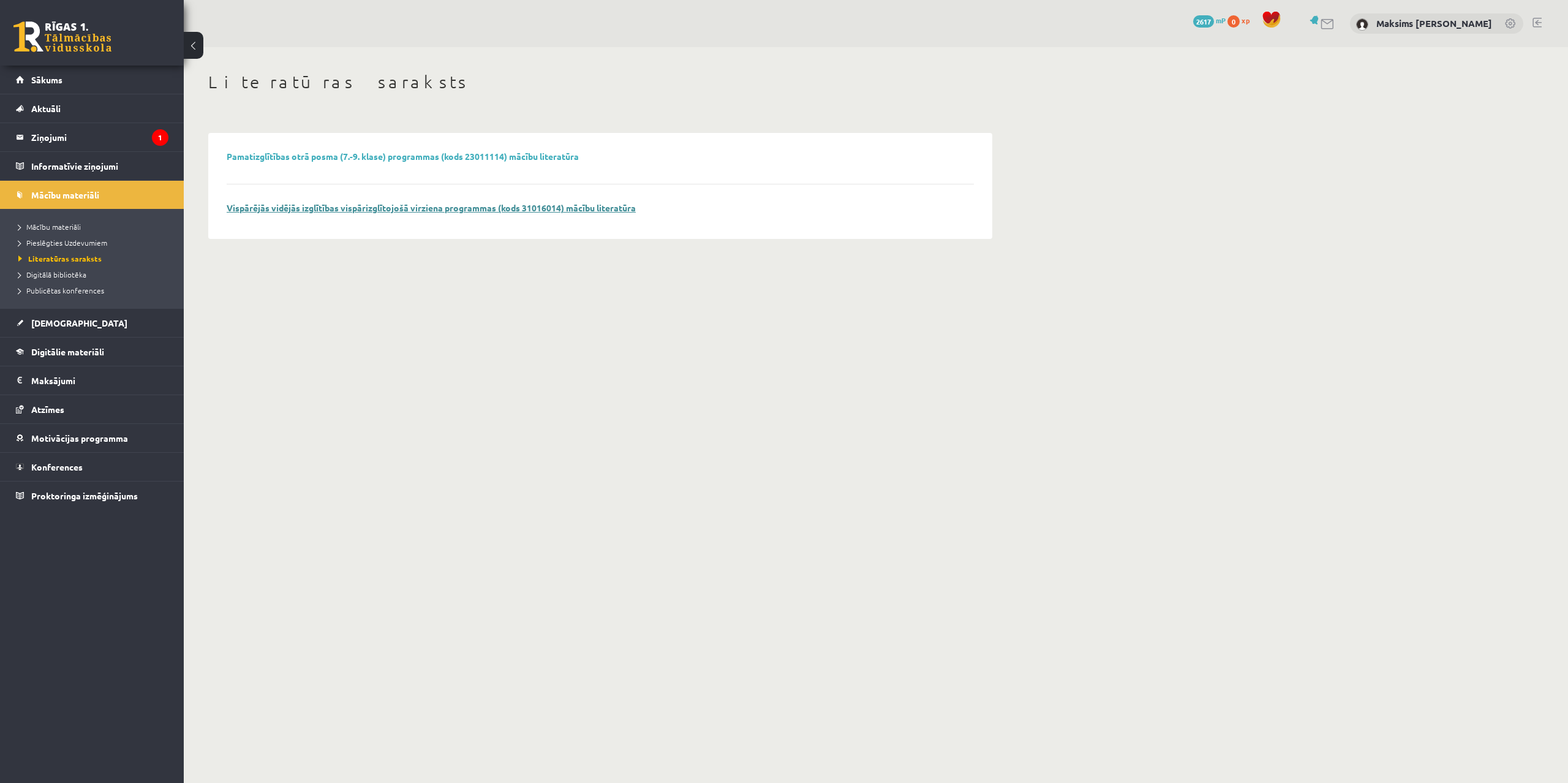
click at [419, 209] on link "Vispārējās vidējās izglītības vispārizglītojošā virziena programmas (kods 31016…" at bounding box center [430, 208] width 409 height 11
click at [65, 276] on span "Digitālā bibliotēka" at bounding box center [52, 274] width 68 height 10
